Goal: Task Accomplishment & Management: Use online tool/utility

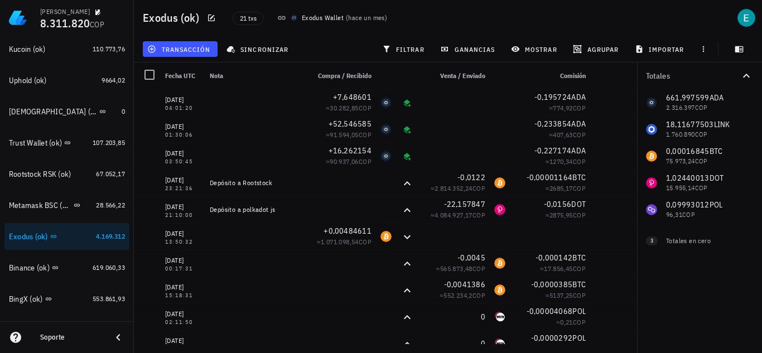
scroll to position [167, 0]
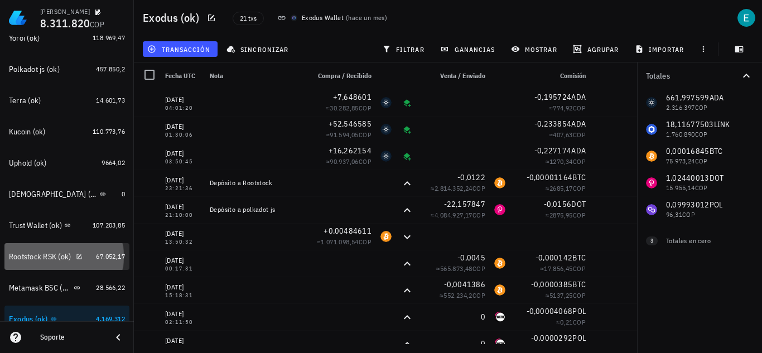
click at [41, 260] on div "Rootstock RSK (ok)" at bounding box center [40, 256] width 63 height 9
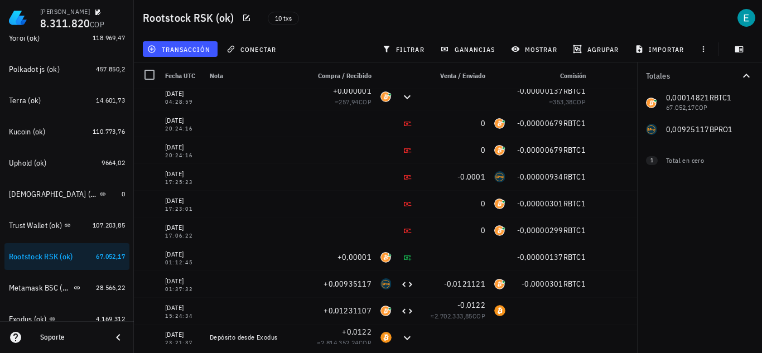
scroll to position [13, 0]
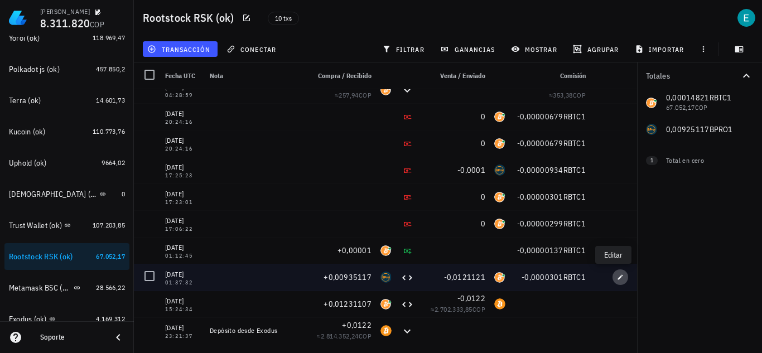
click at [617, 279] on icon "button" at bounding box center [620, 277] width 7 height 7
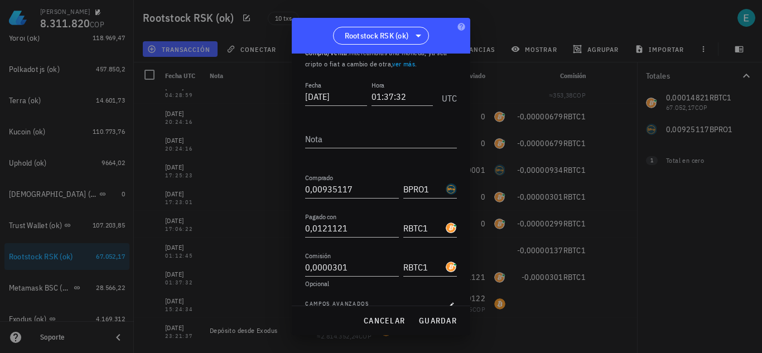
scroll to position [62, 0]
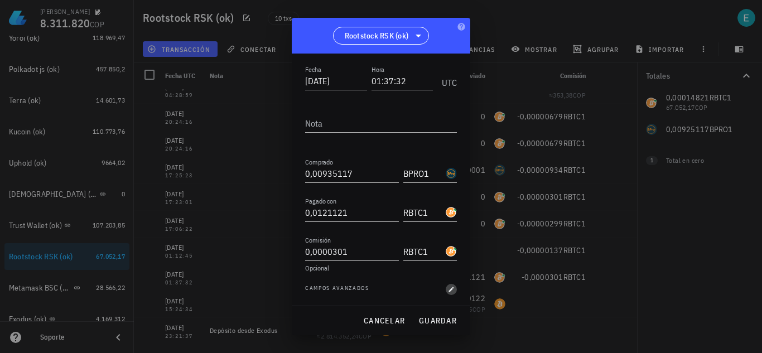
click at [448, 289] on icon "button" at bounding box center [451, 289] width 7 height 7
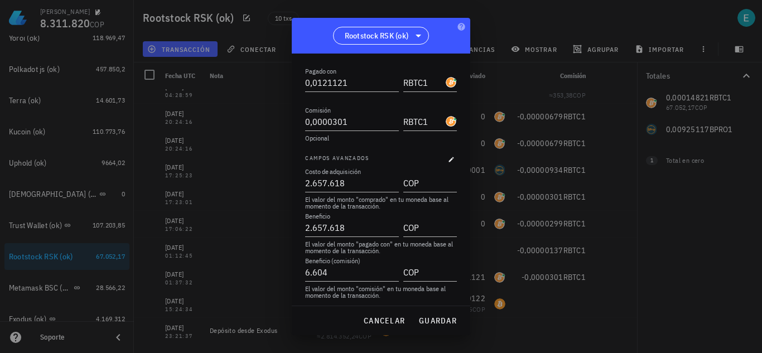
scroll to position [196, 0]
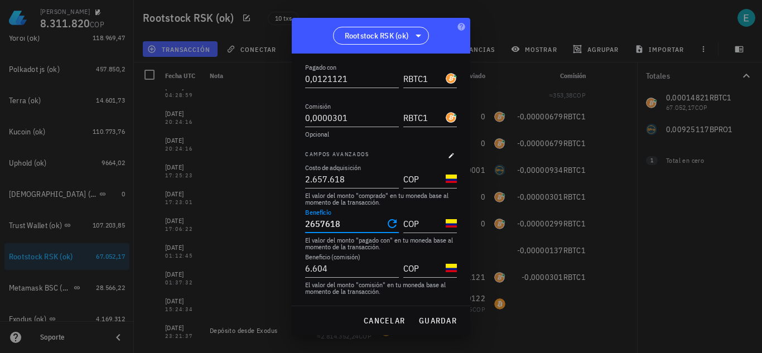
drag, startPoint x: 355, startPoint y: 224, endPoint x: 255, endPoint y: 219, distance: 100.6
click at [255, 219] on div "[PERSON_NAME] 8.311.820 COP Inicio [GEOGRAPHIC_DATA] Impuestos [GEOGRAPHIC_DATA…" at bounding box center [381, 176] width 762 height 353
type input "5.148.000"
click at [434, 320] on span "guardar" at bounding box center [438, 321] width 39 height 10
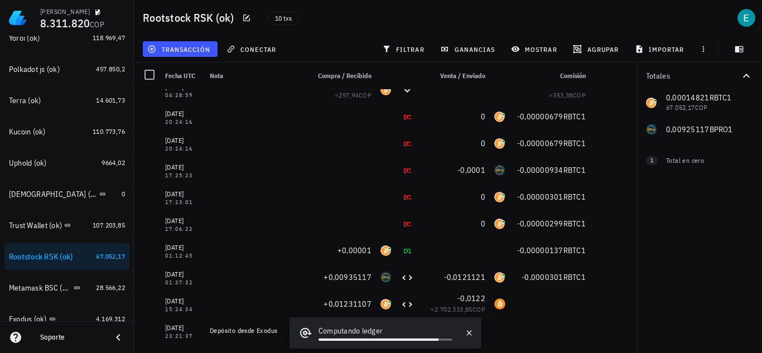
scroll to position [0, 0]
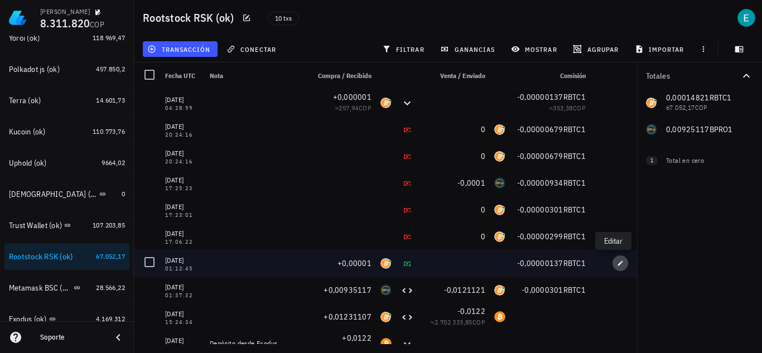
click at [617, 265] on icon "button" at bounding box center [620, 263] width 7 height 7
type input "[DATE]"
type input "01:12:45"
type input "0,00001"
type input "RBTC1"
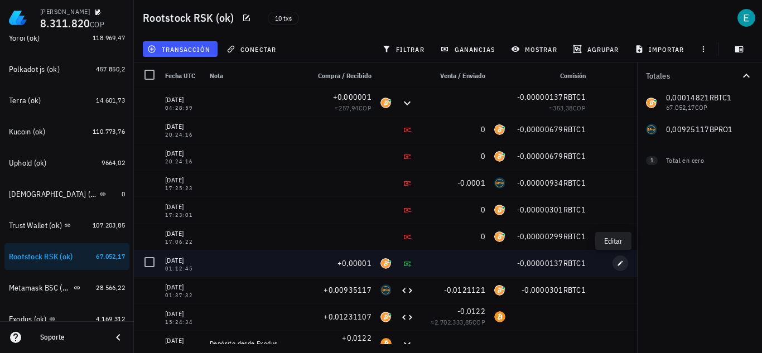
type input "0,00000137"
type input "281"
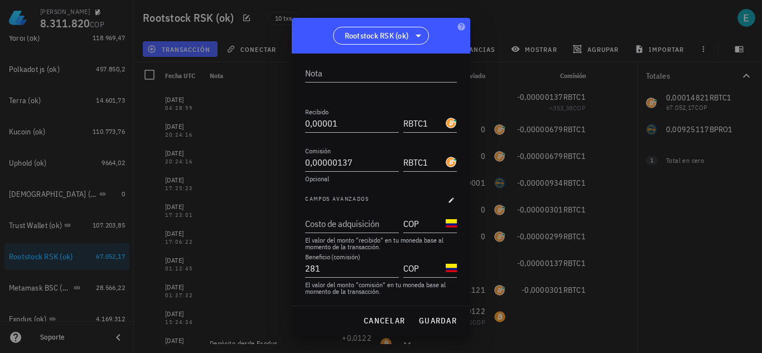
scroll to position [112, 0]
click at [383, 313] on button "cancelar" at bounding box center [384, 321] width 51 height 20
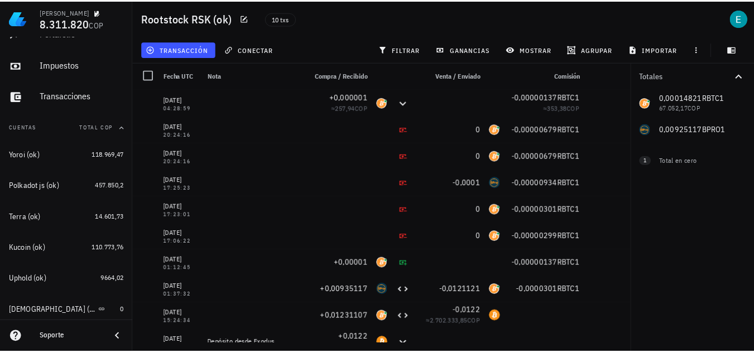
scroll to position [0, 0]
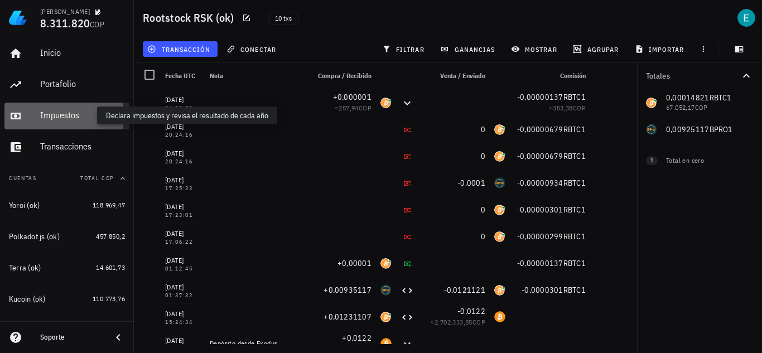
click at [79, 114] on div "Impuestos" at bounding box center [82, 115] width 85 height 11
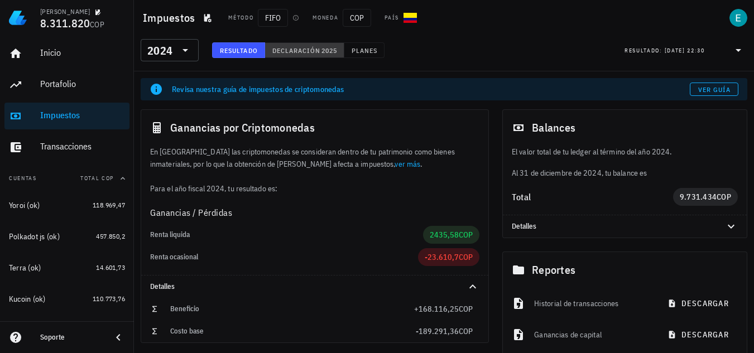
click at [317, 49] on span "Declaración" at bounding box center [296, 50] width 49 height 8
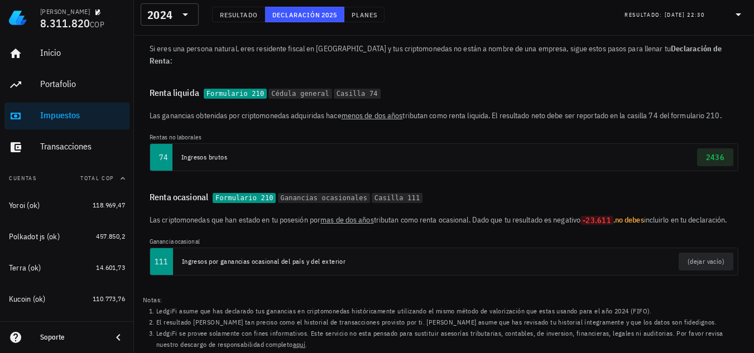
scroll to position [135, 0]
